Goal: Task Accomplishment & Management: Complete application form

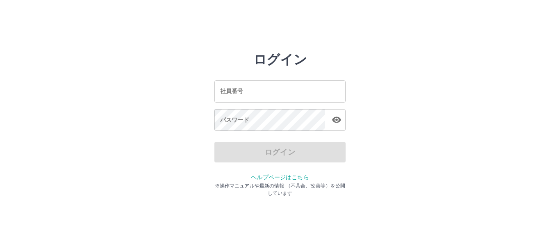
click at [244, 96] on input "社員番号" at bounding box center [280, 91] width 131 height 22
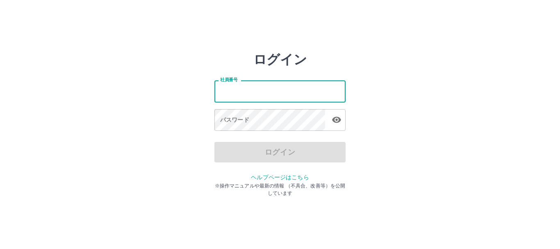
type input "*******"
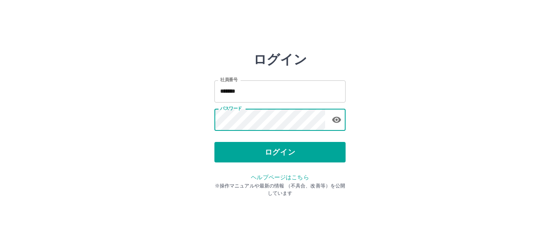
click at [301, 138] on div "社員番号 ******* 社員番号 パスワード パスワード" at bounding box center [280, 104] width 131 height 74
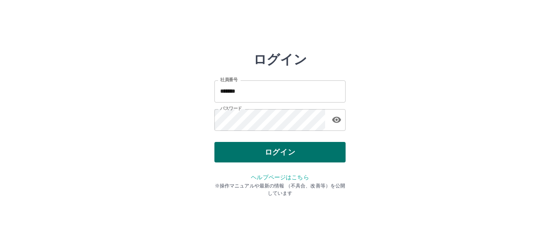
click at [299, 153] on button "ログイン" at bounding box center [280, 152] width 131 height 21
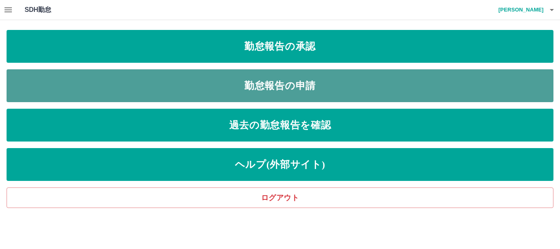
click at [291, 83] on link "勤怠報告の申請" at bounding box center [280, 85] width 547 height 33
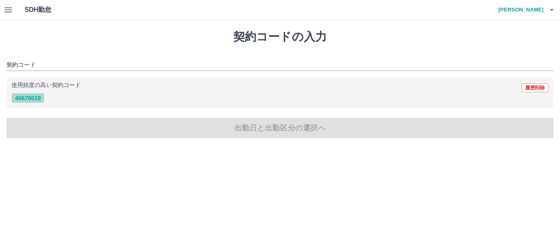
click at [18, 101] on button "40670019" at bounding box center [27, 98] width 33 height 10
type input "********"
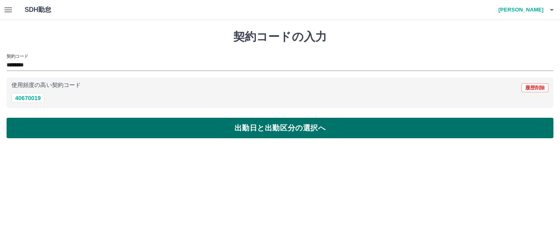
click at [117, 129] on button "出勤日と出勤区分の選択へ" at bounding box center [280, 128] width 547 height 21
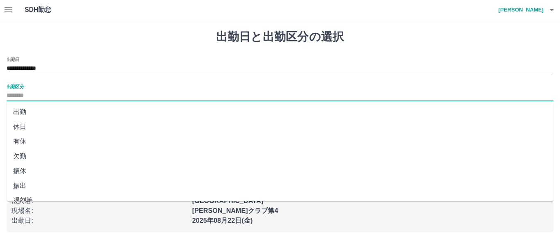
click at [40, 98] on input "出勤区分" at bounding box center [280, 96] width 547 height 10
click at [41, 112] on li "出勤" at bounding box center [280, 112] width 547 height 15
type input "**"
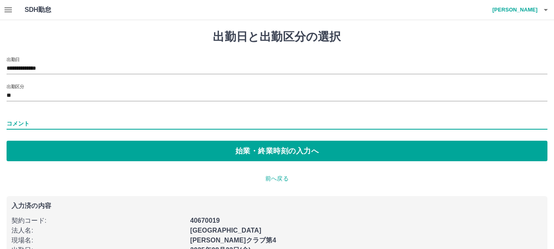
click at [51, 124] on input "コメント" at bounding box center [277, 124] width 541 height 12
type input "***"
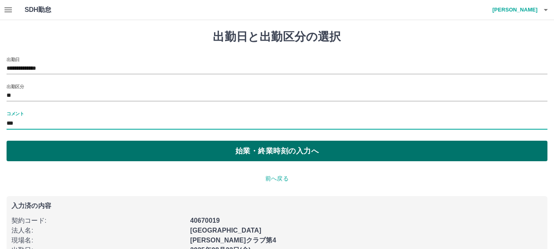
click at [96, 149] on button "始業・終業時刻の入力へ" at bounding box center [277, 151] width 541 height 21
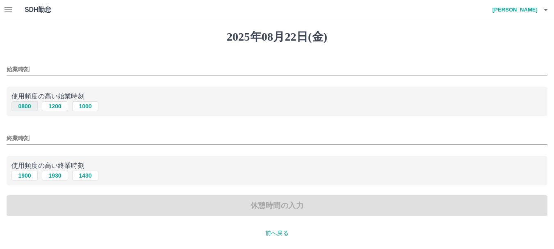
click at [18, 106] on button "0800" at bounding box center [24, 106] width 26 height 10
type input "****"
click at [64, 138] on input "終業時刻" at bounding box center [277, 138] width 541 height 12
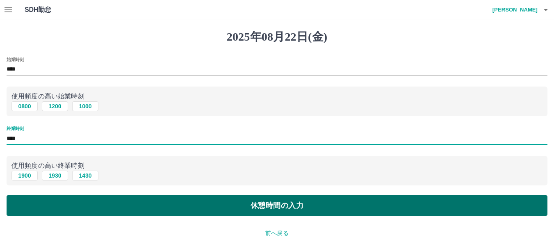
type input "****"
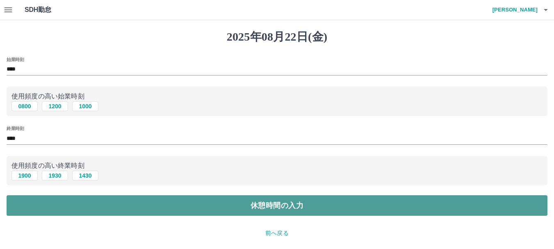
click at [319, 210] on button "休憩時間の入力" at bounding box center [277, 205] width 541 height 21
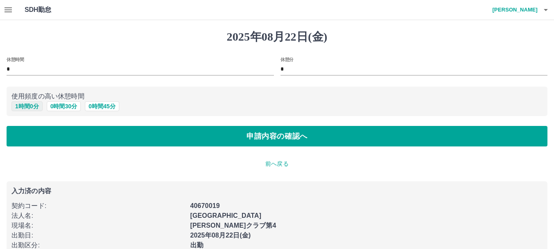
click at [22, 110] on button "1 時間 0 分" at bounding box center [26, 106] width 31 height 10
type input "*"
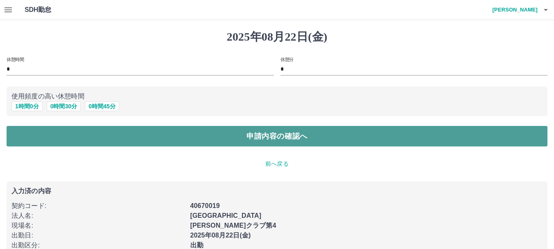
click at [130, 137] on button "申請内容の確認へ" at bounding box center [277, 136] width 541 height 21
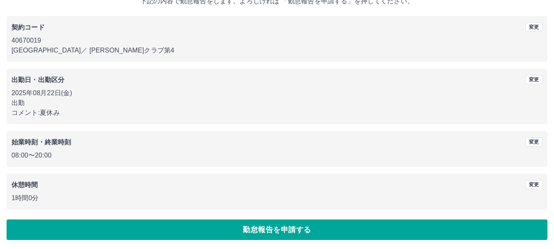
scroll to position [58, 0]
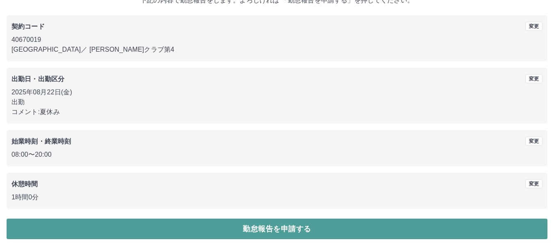
click at [284, 234] on button "勤怠報告を申請する" at bounding box center [277, 229] width 541 height 21
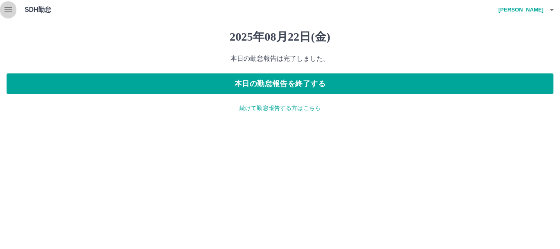
click at [5, 12] on icon "button" at bounding box center [8, 9] width 7 height 5
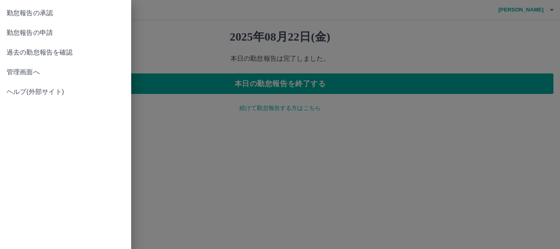
click at [49, 13] on span "勤怠報告の承認" at bounding box center [66, 13] width 118 height 10
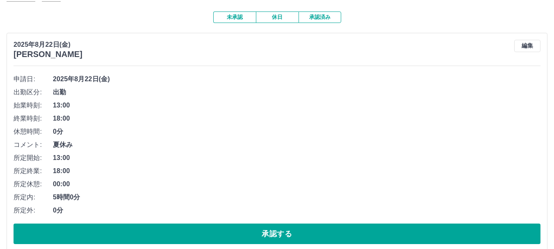
scroll to position [82, 0]
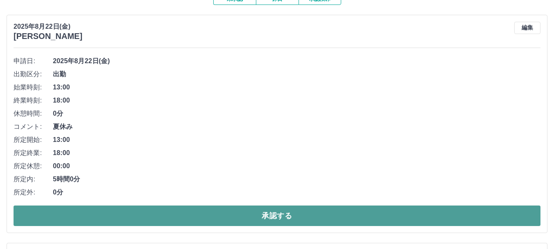
click at [208, 213] on button "承認する" at bounding box center [277, 215] width 527 height 21
click at [221, 215] on button "承認する" at bounding box center [277, 215] width 527 height 21
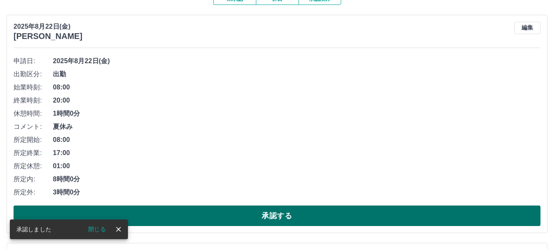
click at [230, 211] on button "承認する" at bounding box center [277, 215] width 527 height 21
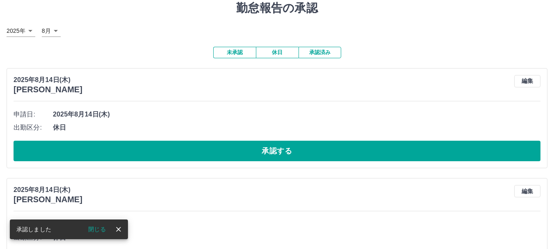
scroll to position [0, 0]
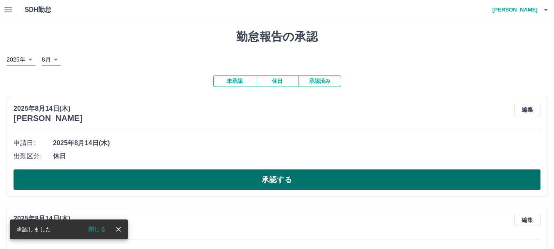
click at [230, 178] on button "承認する" at bounding box center [277, 179] width 527 height 21
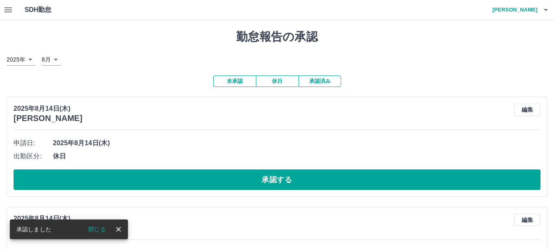
click at [230, 179] on button "承認する" at bounding box center [277, 179] width 527 height 21
click at [237, 183] on button "承認する" at bounding box center [277, 179] width 527 height 21
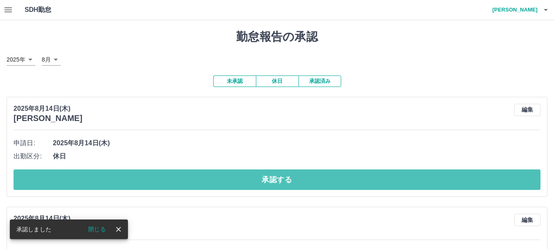
click at [237, 183] on button "承認する" at bounding box center [277, 179] width 527 height 21
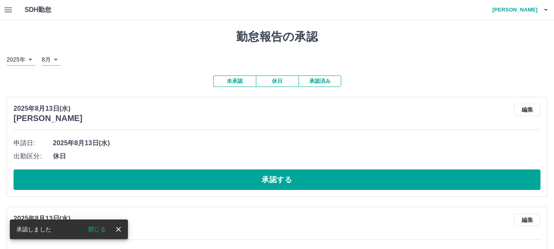
click at [237, 183] on button "承認する" at bounding box center [277, 179] width 527 height 21
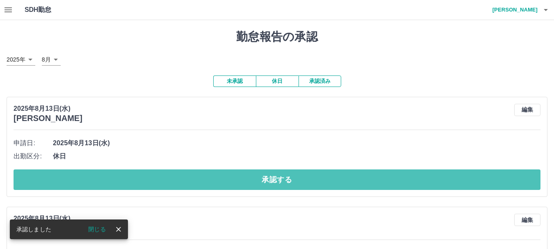
click at [237, 183] on button "承認する" at bounding box center [277, 179] width 527 height 21
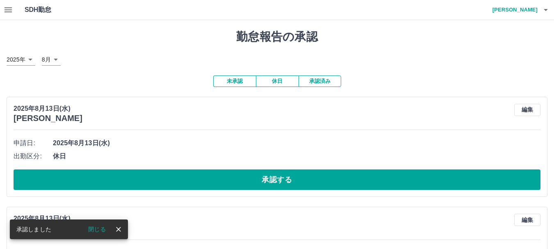
click at [237, 183] on button "承認する" at bounding box center [277, 179] width 527 height 21
click at [237, 183] on button "承認する" at bounding box center [280, 179] width 533 height 21
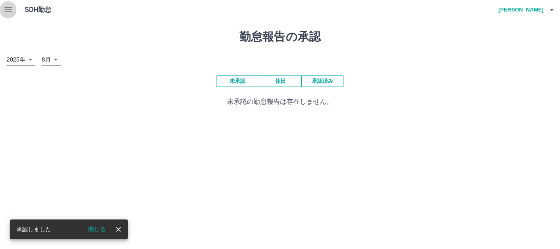
click at [10, 14] on icon "button" at bounding box center [8, 10] width 10 height 10
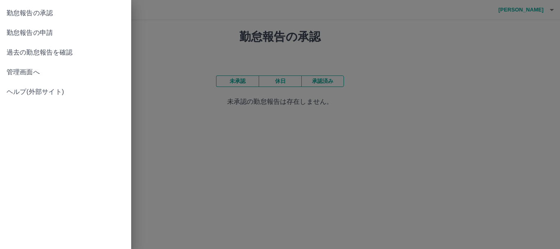
click at [217, 32] on div at bounding box center [280, 124] width 560 height 249
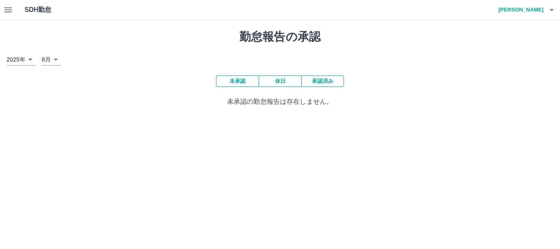
click at [320, 83] on button "承認済み" at bounding box center [322, 80] width 43 height 11
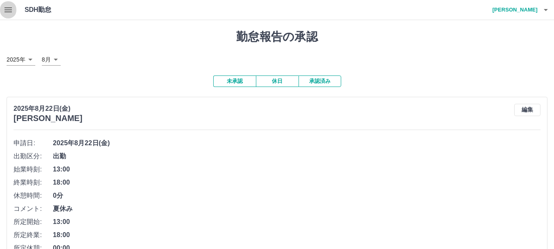
click at [6, 11] on icon "button" at bounding box center [8, 10] width 10 height 10
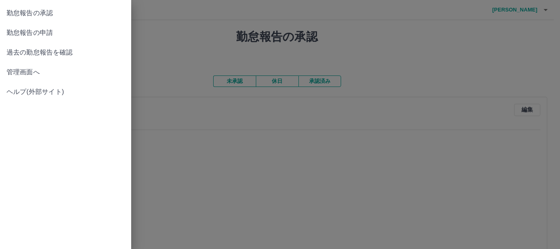
click at [206, 27] on div at bounding box center [280, 124] width 560 height 249
